Goal: Navigation & Orientation: Find specific page/section

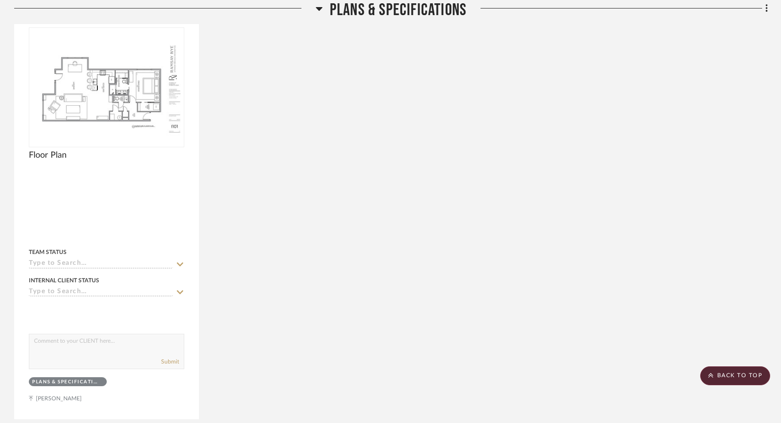
scroll to position [374, 0]
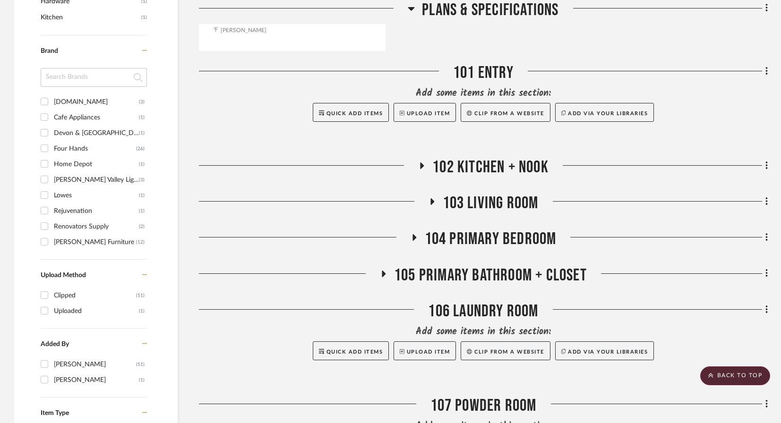
scroll to position [742, 0]
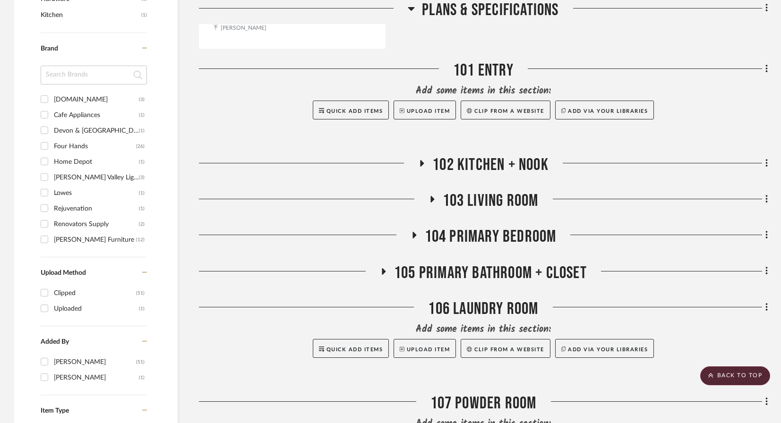
click at [454, 155] on span "102 Kitchen + Nook" at bounding box center [490, 165] width 116 height 20
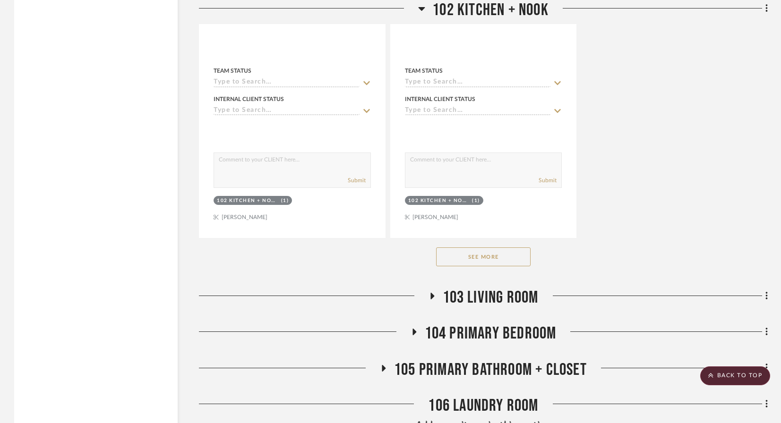
scroll to position [1975, 0]
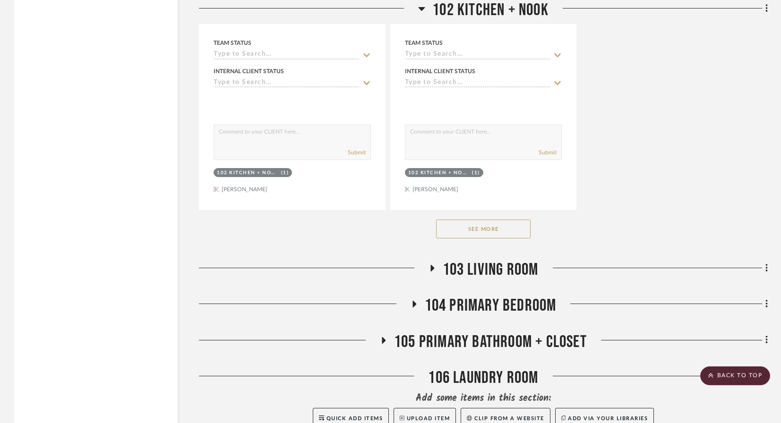
click at [427, 260] on div at bounding box center [314, 272] width 230 height 24
click at [430, 265] on icon at bounding box center [432, 268] width 4 height 7
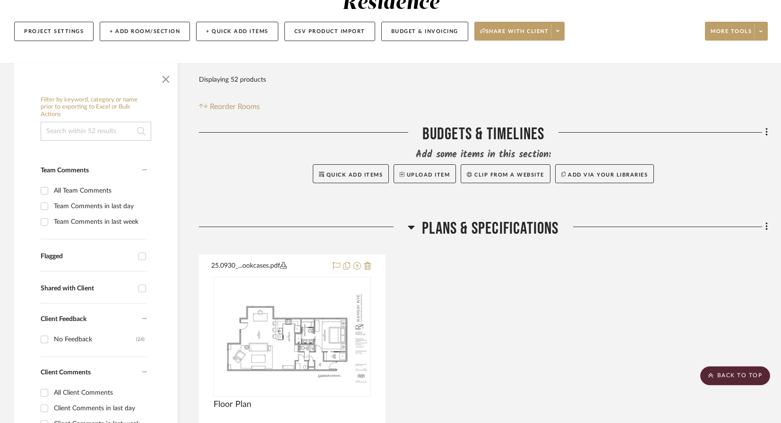
scroll to position [0, 0]
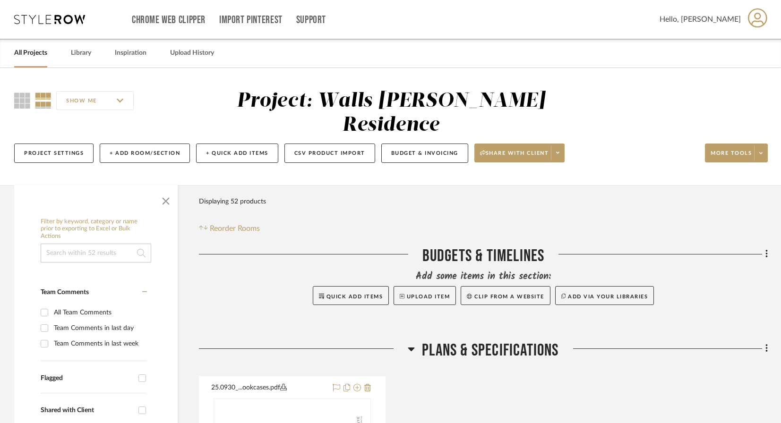
click at [26, 55] on link "All Projects" at bounding box center [30, 53] width 33 height 13
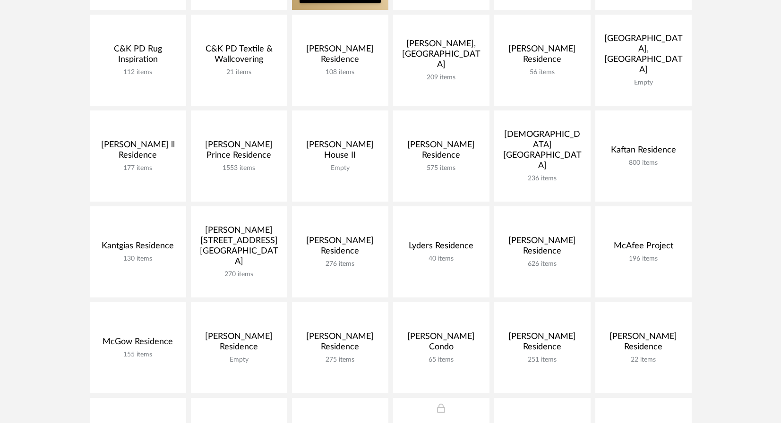
scroll to position [260, 0]
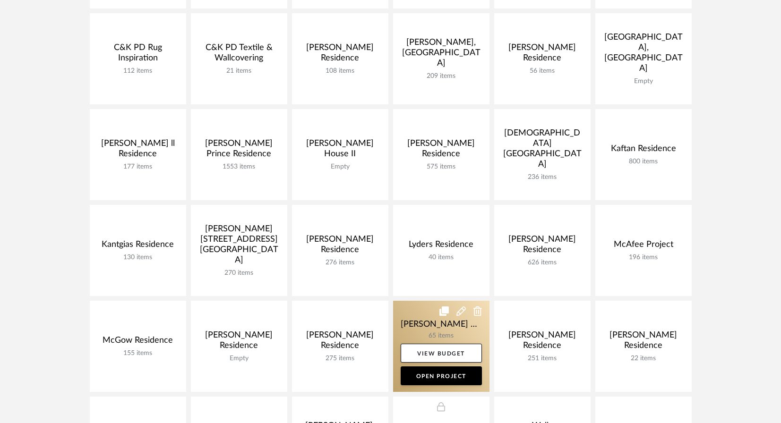
click at [435, 334] on link at bounding box center [441, 346] width 96 height 91
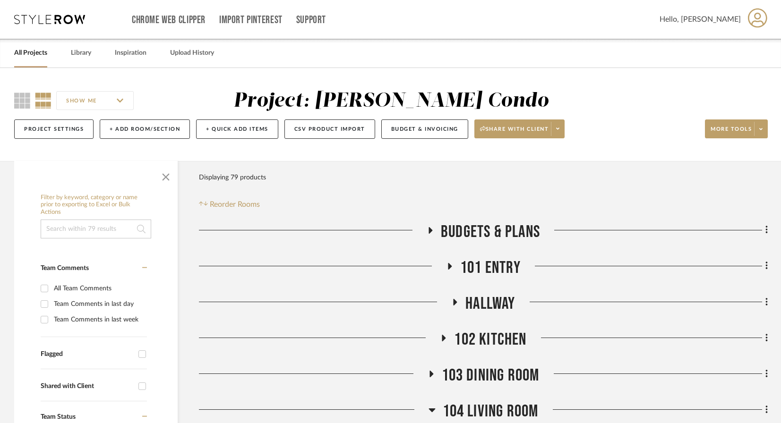
click at [501, 409] on span "104 Living Room" at bounding box center [491, 412] width 96 height 20
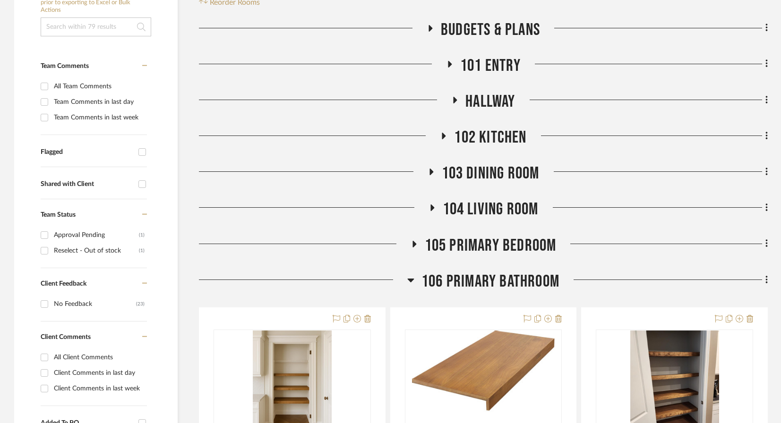
scroll to position [209, 0]
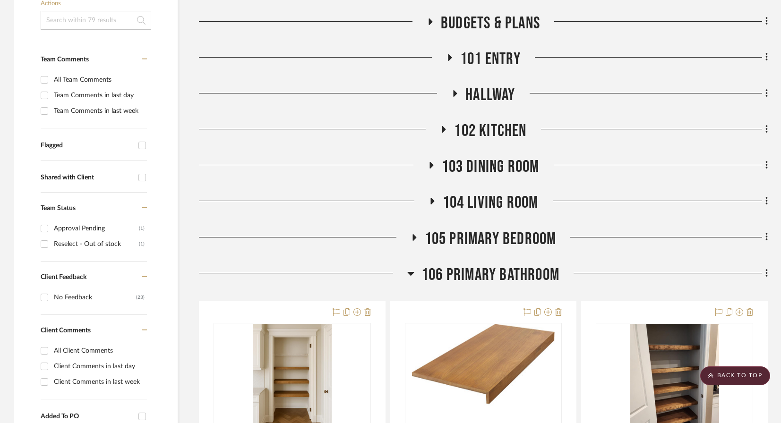
click at [486, 198] on span "104 Living Room" at bounding box center [491, 203] width 96 height 20
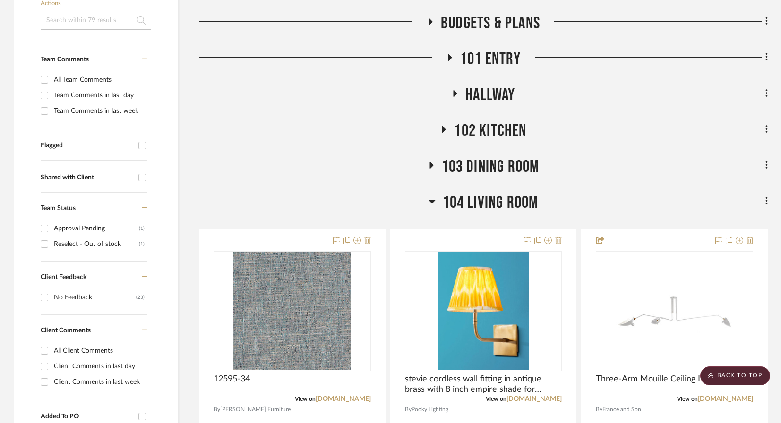
scroll to position [211, 0]
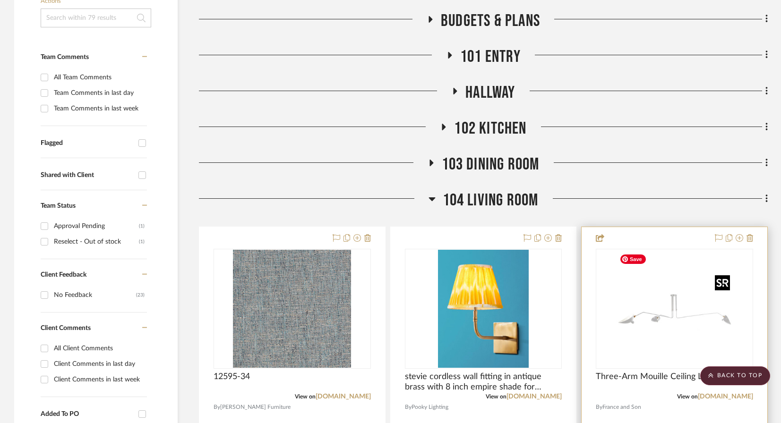
click at [666, 311] on img "0" at bounding box center [675, 309] width 118 height 118
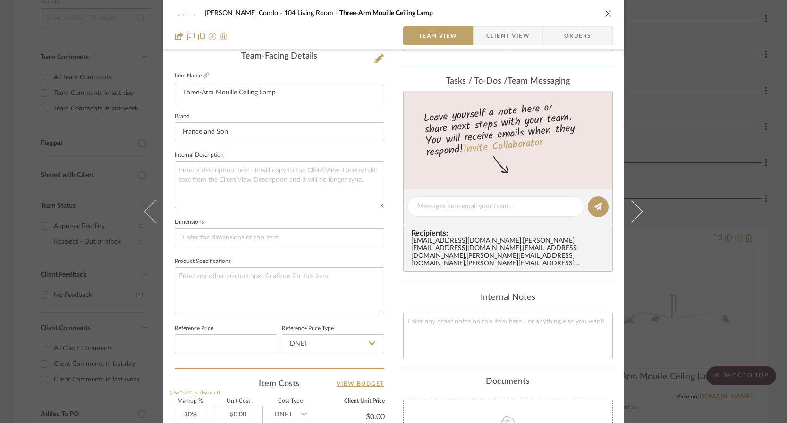
scroll to position [0, 0]
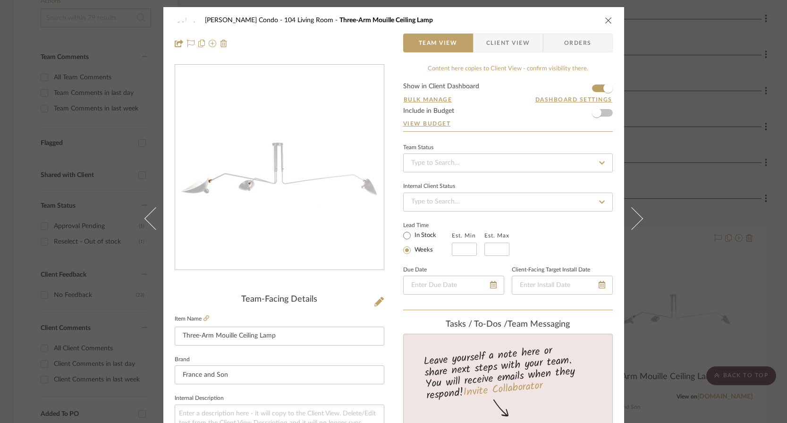
click at [605, 17] on icon "close" at bounding box center [609, 21] width 8 height 8
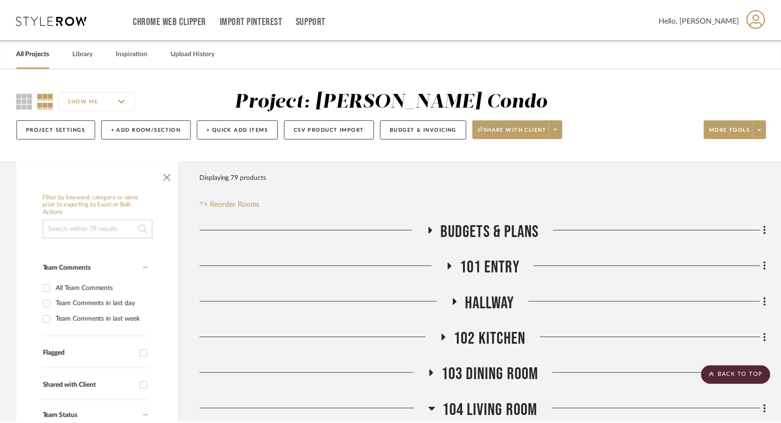
scroll to position [211, 0]
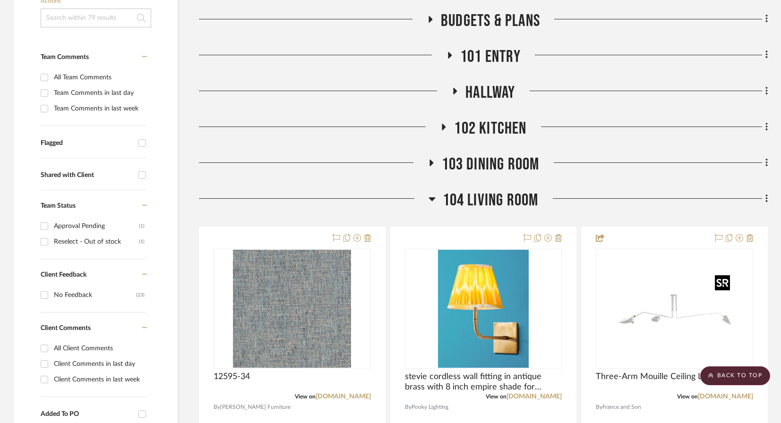
click at [724, 280] on div at bounding box center [722, 282] width 15 height 15
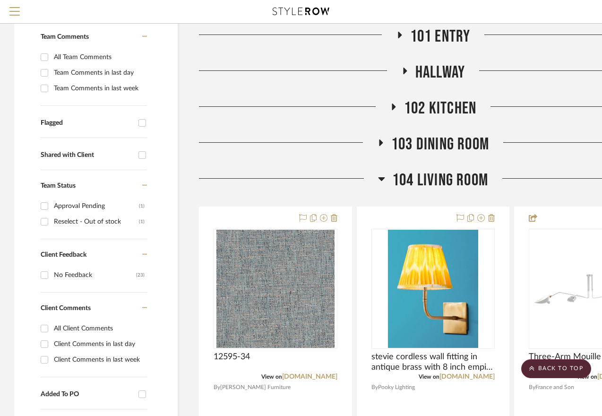
click at [599, 170] on div at bounding box center [577, 182] width 179 height 24
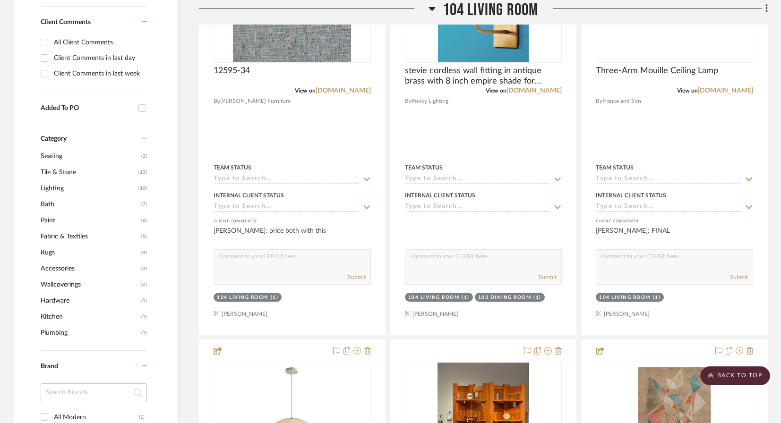
scroll to position [514, 0]
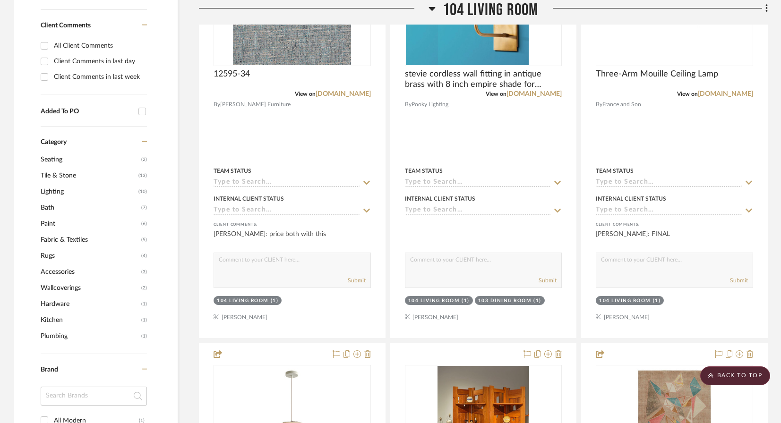
click at [432, 8] on icon at bounding box center [431, 9] width 7 height 4
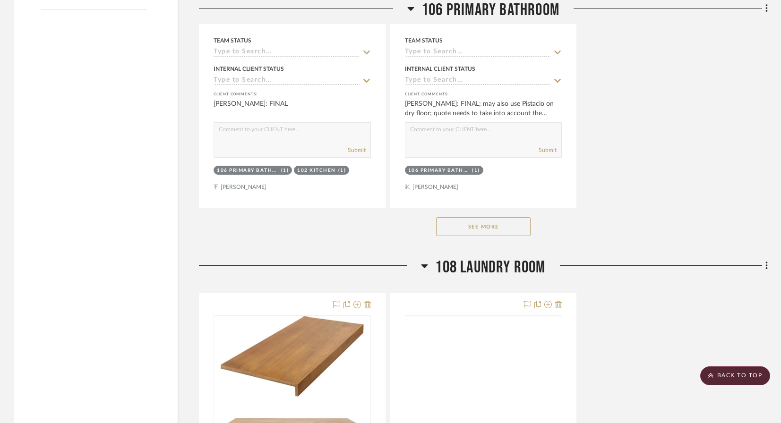
scroll to position [1558, 0]
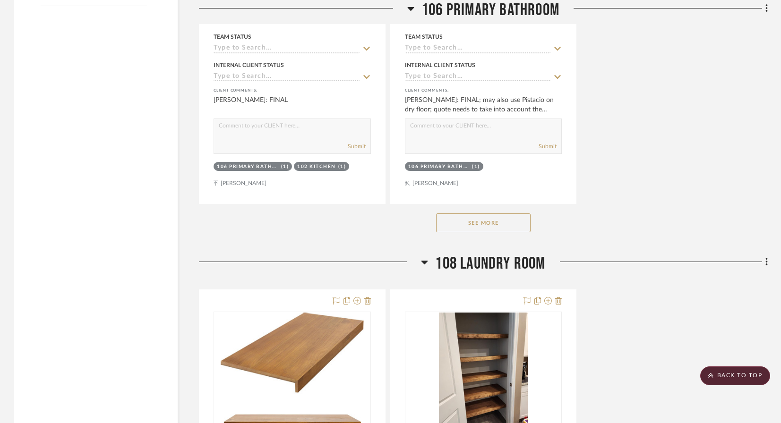
click at [495, 218] on button "See More" at bounding box center [483, 223] width 94 height 19
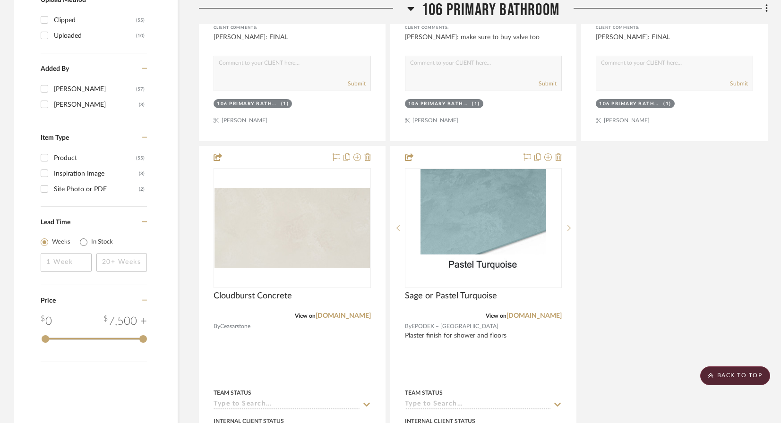
scroll to position [1082, 0]
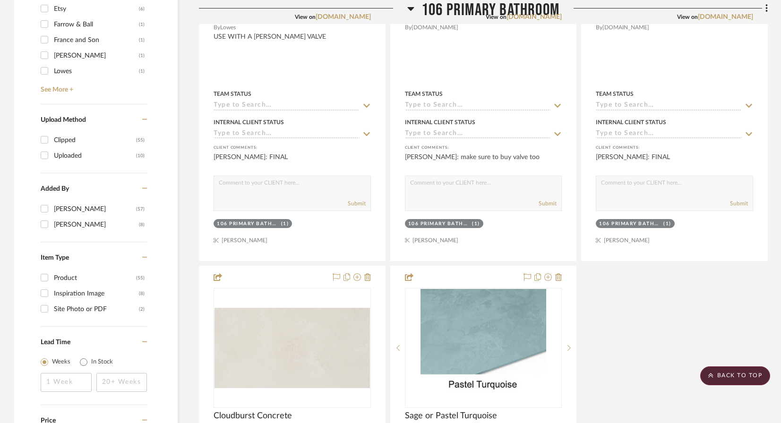
click at [409, 9] on icon at bounding box center [411, 9] width 7 height 4
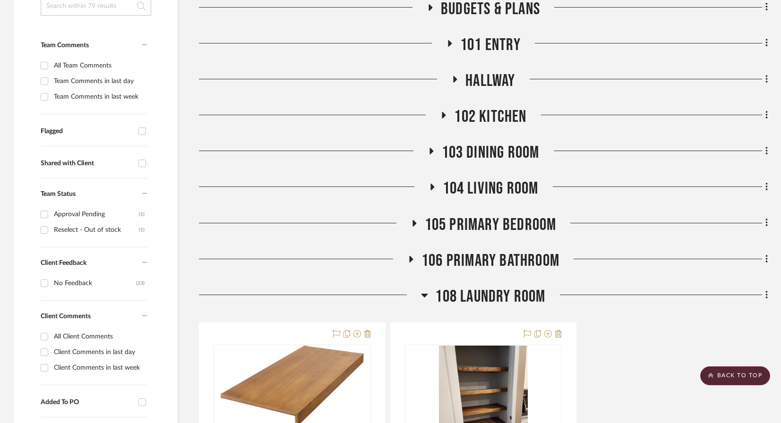
scroll to position [222, 0]
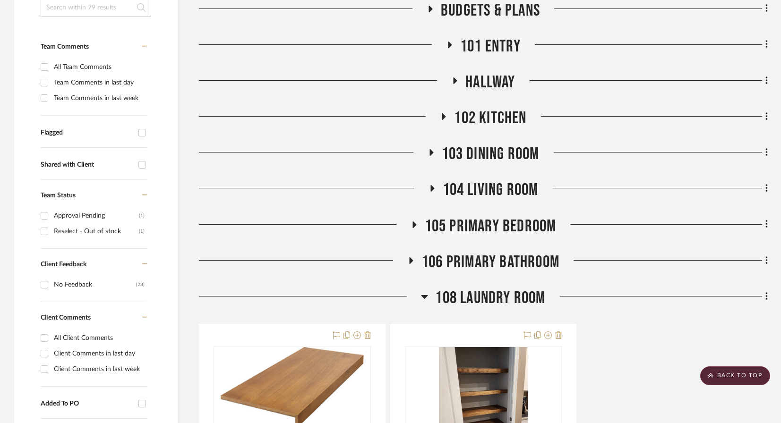
click at [469, 121] on span "102 Kitchen" at bounding box center [490, 118] width 72 height 20
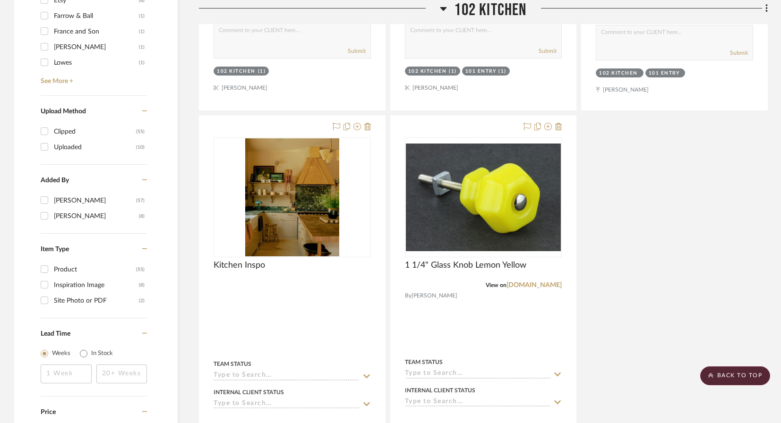
scroll to position [1095, 0]
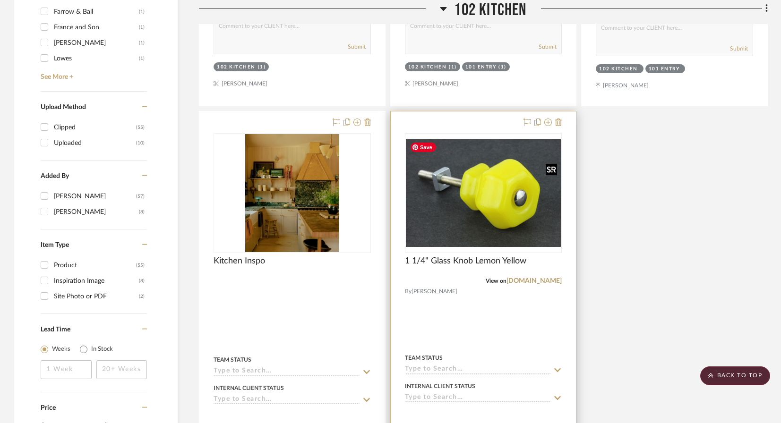
click at [0, 0] on img at bounding box center [0, 0] width 0 height 0
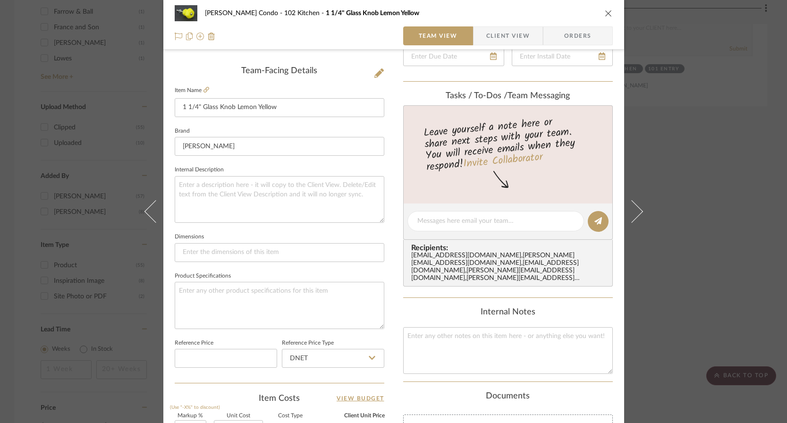
scroll to position [0, 0]
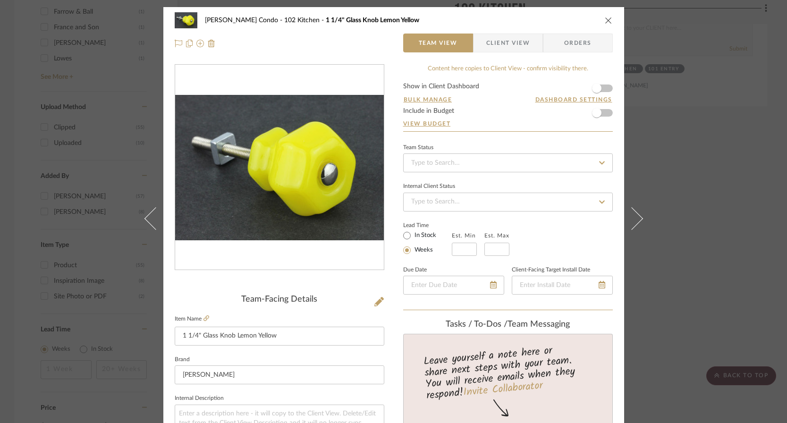
click at [605, 17] on icon "close" at bounding box center [609, 21] width 8 height 8
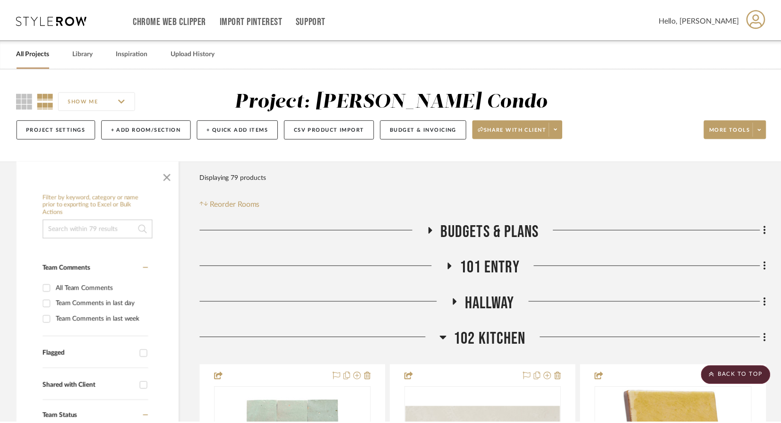
scroll to position [1095, 0]
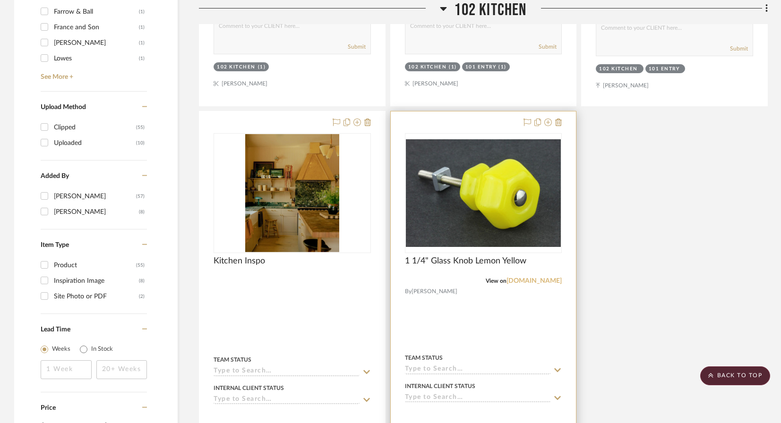
click at [531, 280] on link "dlawlesshardware.com" at bounding box center [533, 281] width 55 height 7
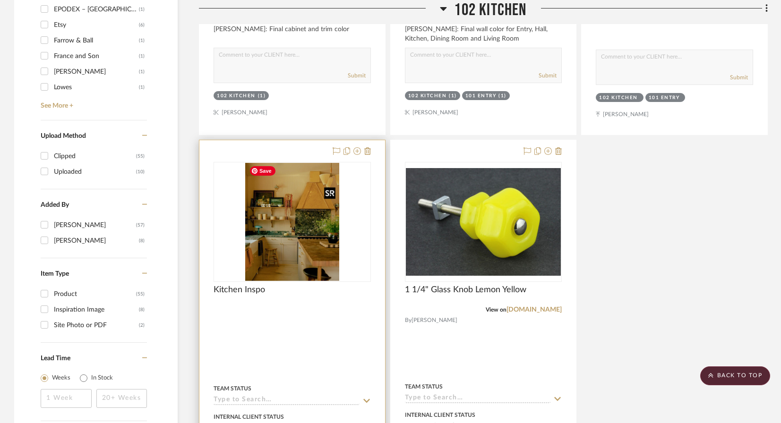
scroll to position [1048, 0]
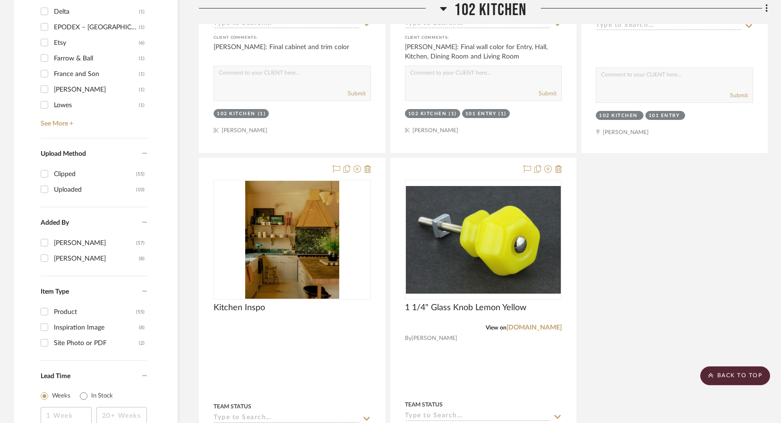
click at [442, 10] on icon at bounding box center [443, 8] width 7 height 11
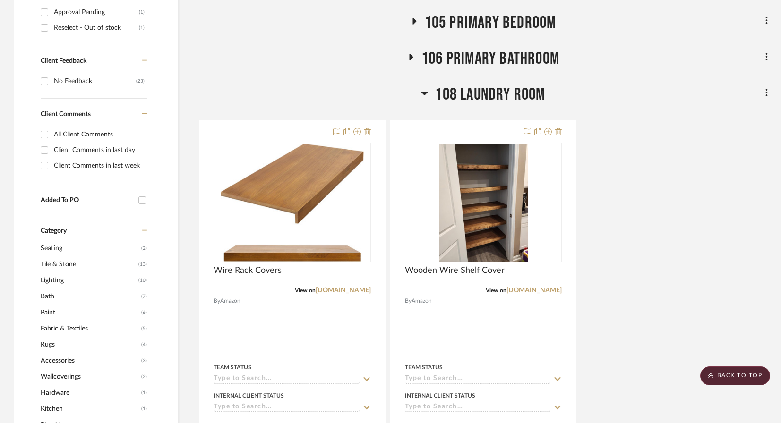
scroll to position [423, 0]
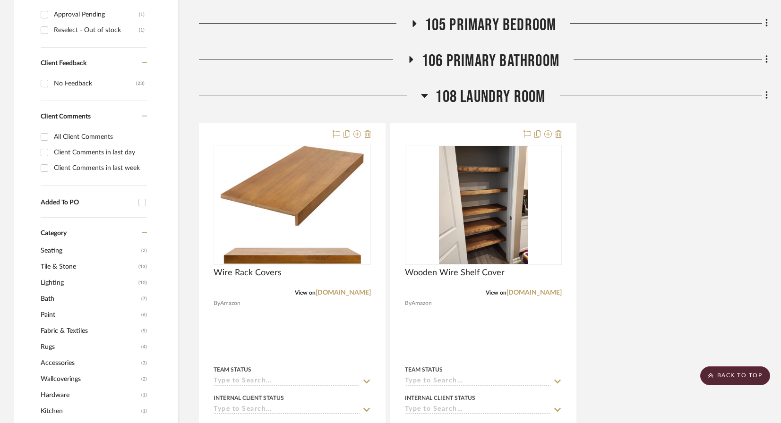
click at [423, 94] on icon at bounding box center [424, 95] width 7 height 11
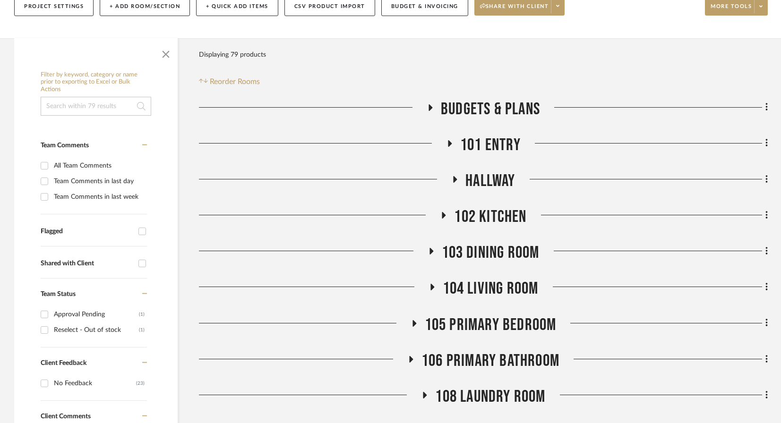
scroll to position [124, 0]
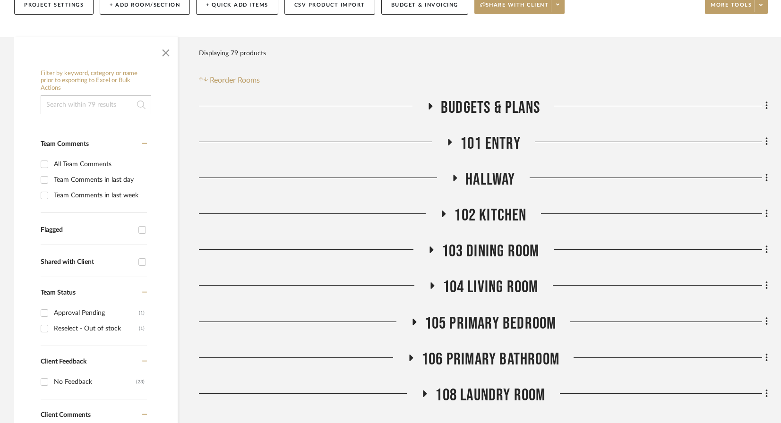
click at [476, 148] on span "101 Entry" at bounding box center [490, 144] width 60 height 20
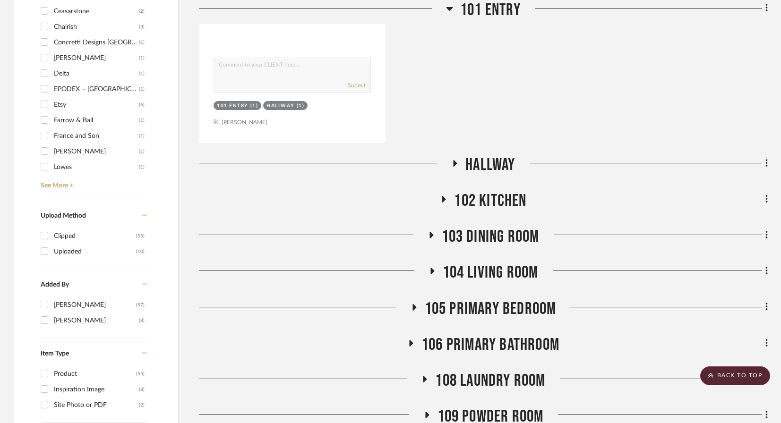
scroll to position [987, 0]
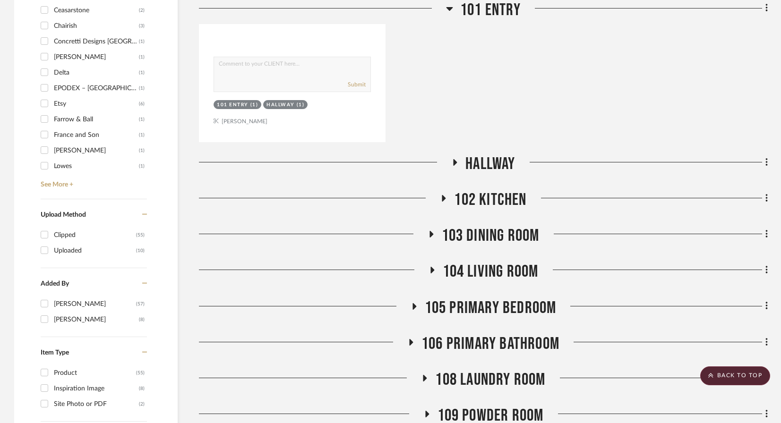
click at [476, 165] on span "Hallway" at bounding box center [490, 164] width 50 height 20
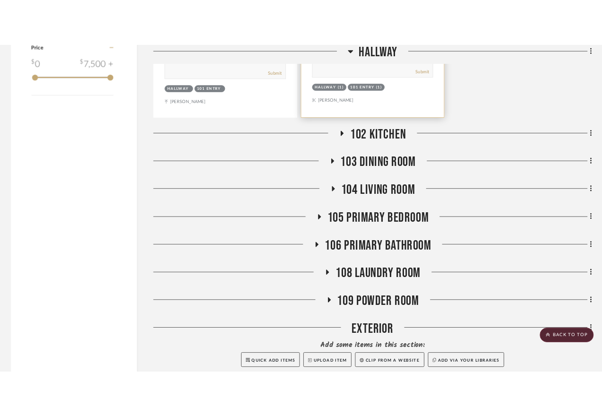
scroll to position [1500, 0]
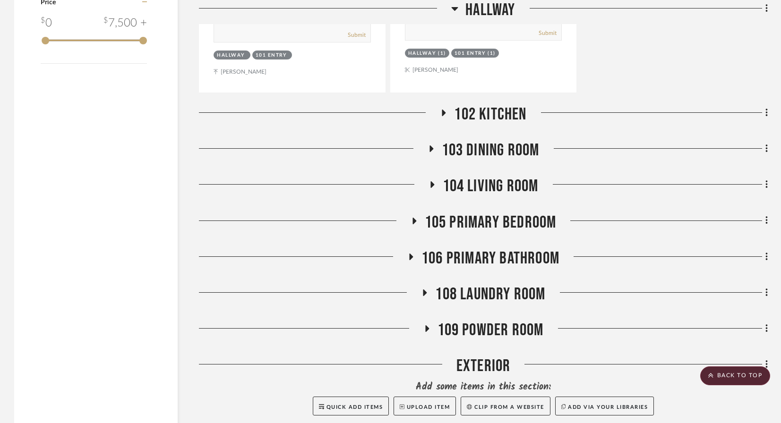
click at [496, 111] on span "102 Kitchen" at bounding box center [490, 114] width 72 height 20
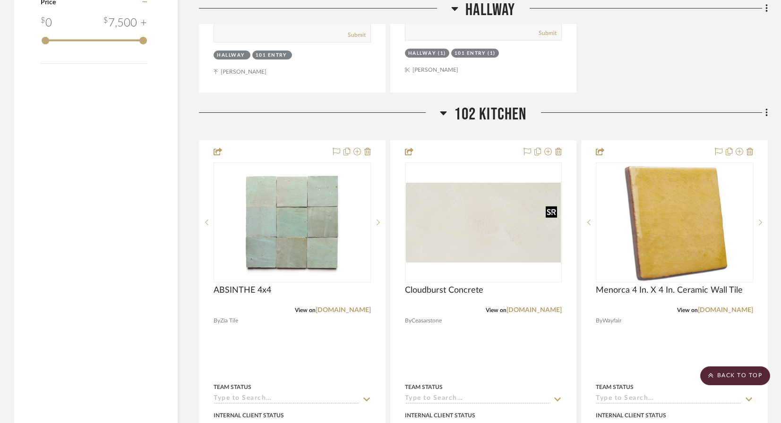
click at [551, 210] on div at bounding box center [551, 212] width 11 height 12
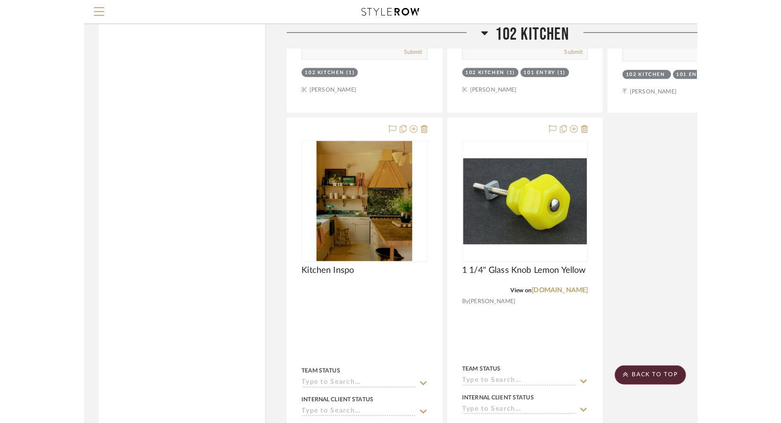
scroll to position [2331, 0]
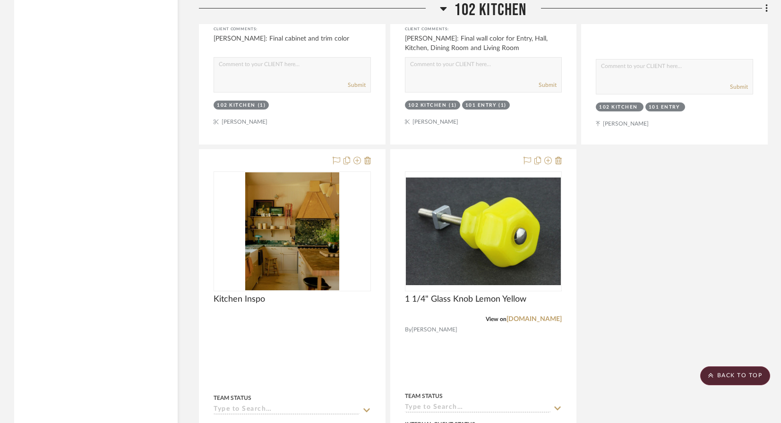
click at [443, 8] on icon at bounding box center [443, 9] width 7 height 4
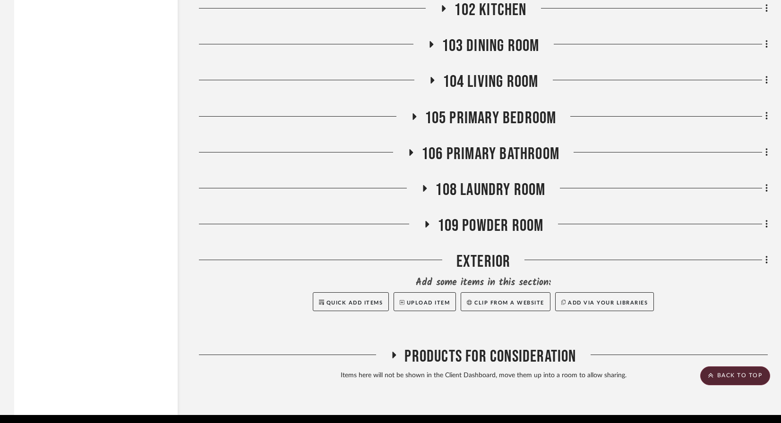
scroll to position [1610, 0]
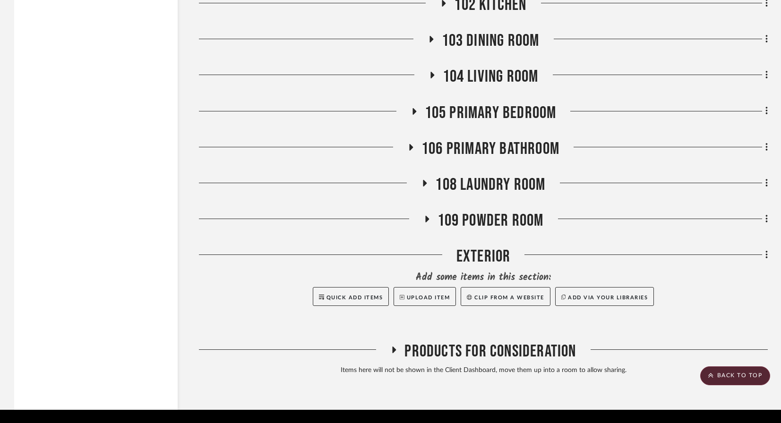
click at [473, 217] on span "109 Powder Room" at bounding box center [490, 221] width 106 height 20
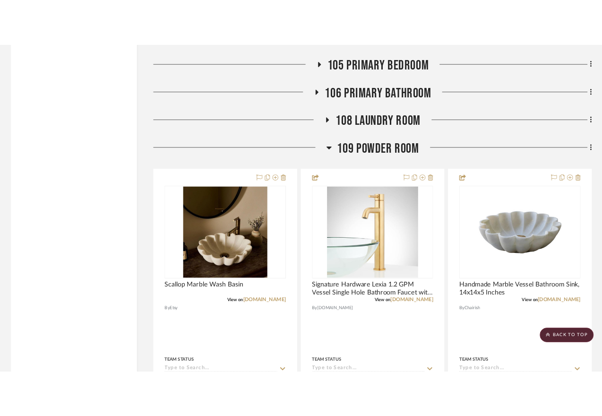
scroll to position [1697, 0]
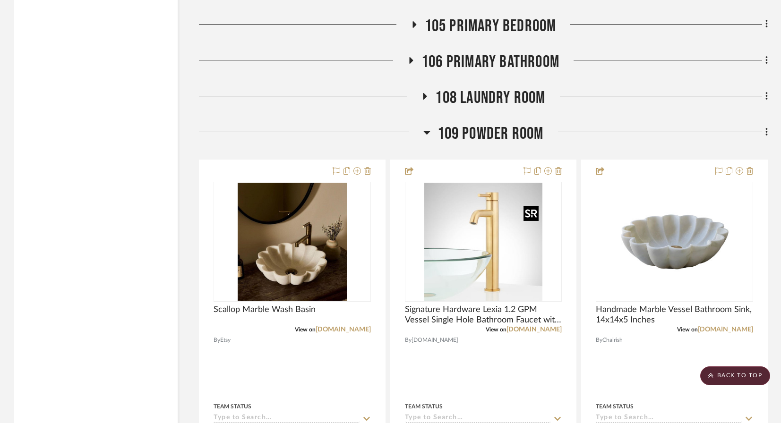
click at [532, 212] on div at bounding box center [530, 213] width 15 height 15
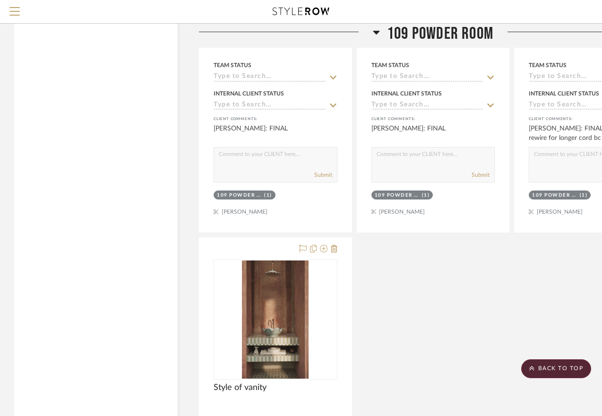
scroll to position [2439, 0]
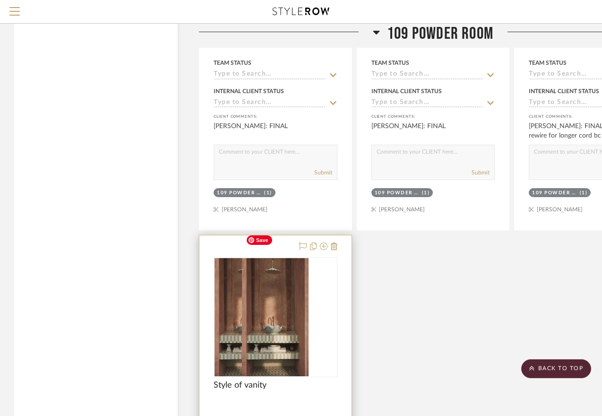
click at [285, 283] on div at bounding box center [276, 317] width 124 height 120
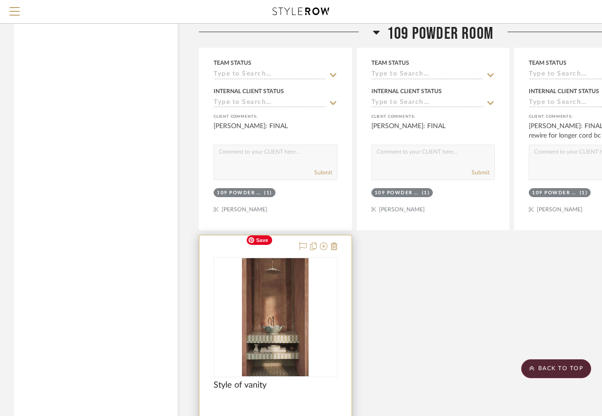
click at [281, 300] on img "0" at bounding box center [275, 317] width 67 height 118
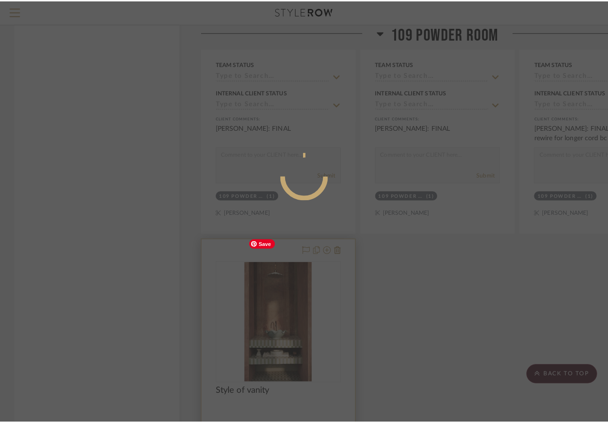
scroll to position [0, 0]
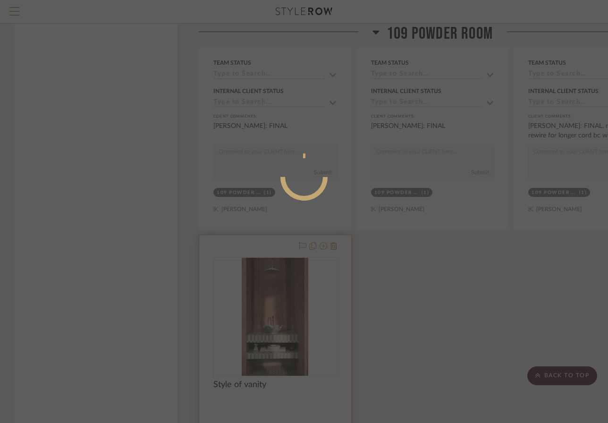
click at [281, 300] on mat-dialog-content at bounding box center [304, 215] width 142 height 407
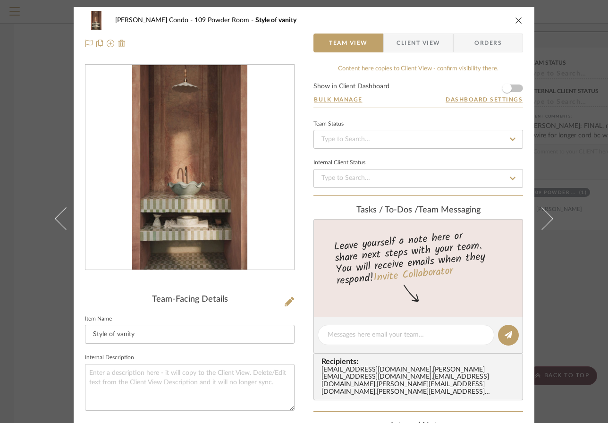
click at [207, 231] on img "0" at bounding box center [190, 167] width 116 height 205
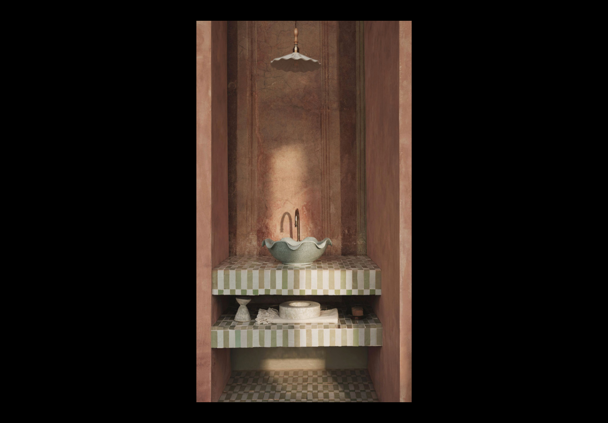
click at [552, 165] on div at bounding box center [501, 232] width 608 height 423
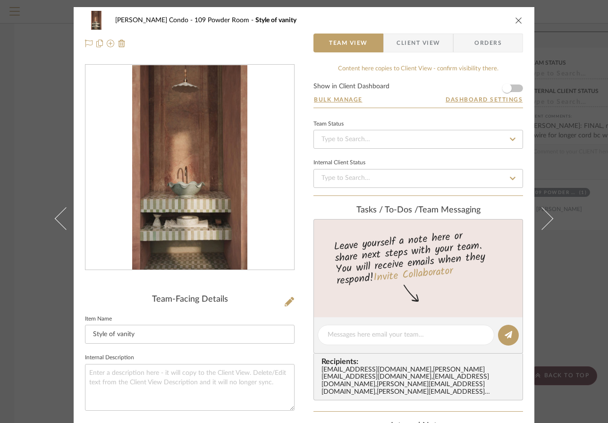
click at [515, 20] on icon "close" at bounding box center [519, 21] width 8 height 8
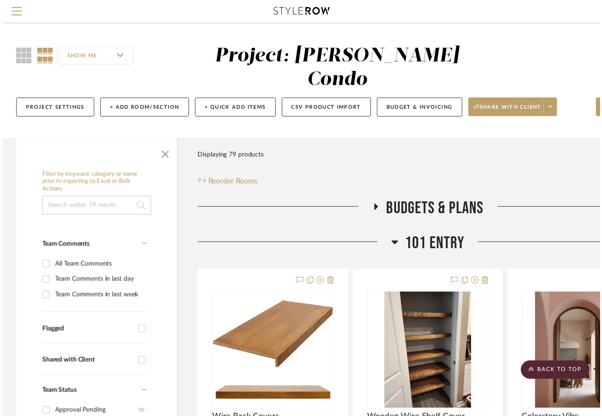
scroll to position [2439, 0]
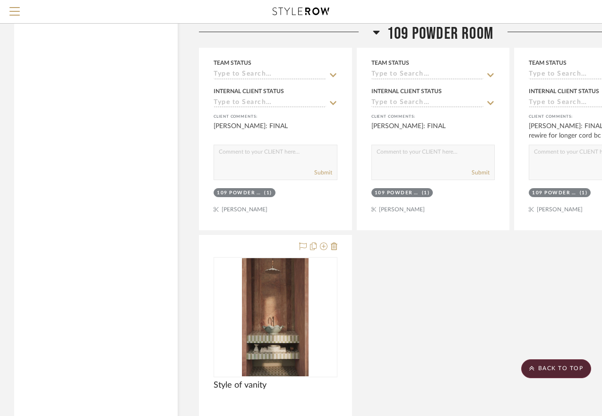
click at [375, 32] on icon at bounding box center [376, 33] width 7 height 4
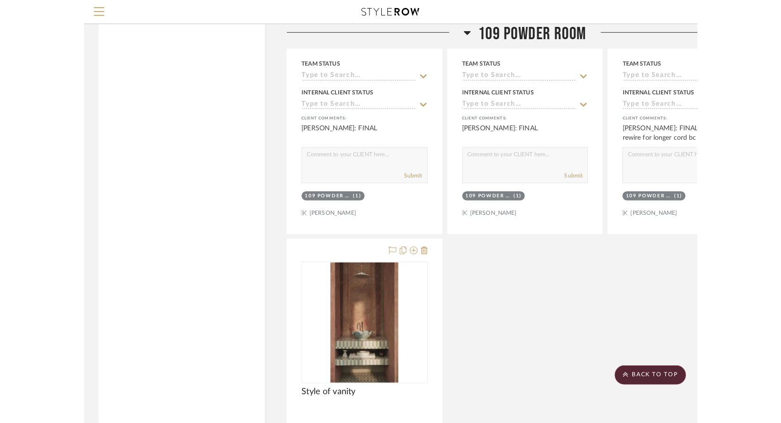
scroll to position [1600, 0]
